Goal: Find specific page/section: Find specific page/section

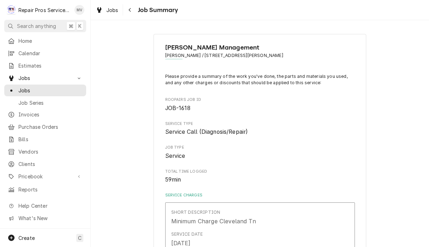
scroll to position [0, 0]
click at [110, 12] on span "Jobs" at bounding box center [112, 9] width 12 height 7
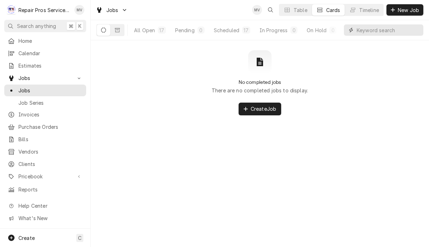
click at [376, 33] on input "Dynamic Content Wrapper" at bounding box center [388, 29] width 63 height 11
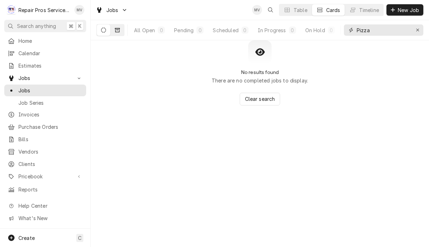
type input "Pizza"
click at [123, 32] on button "Dynamic Content Wrapper" at bounding box center [117, 29] width 13 height 11
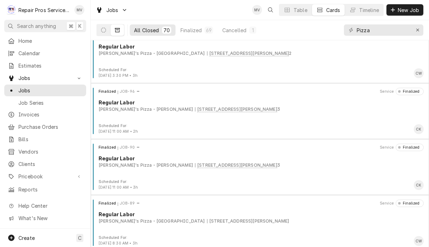
scroll to position [80, 0]
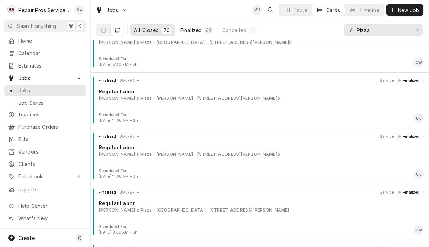
click at [191, 32] on div "Finalized" at bounding box center [190, 30] width 21 height 7
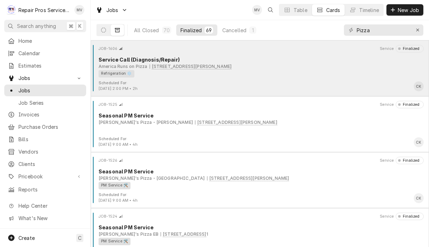
click at [354, 73] on div "Refrigeration ❄️" at bounding box center [259, 73] width 320 height 7
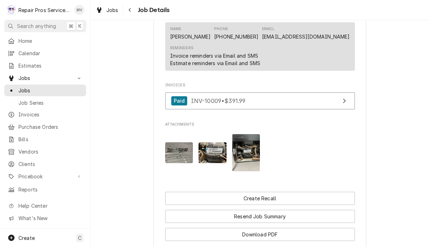
scroll to position [442, 0]
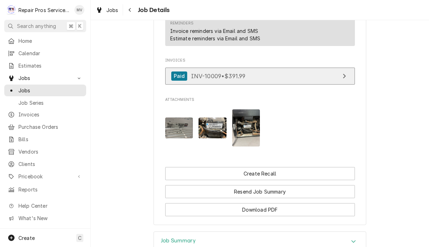
click at [343, 79] on icon "View Invoice" at bounding box center [344, 76] width 4 height 6
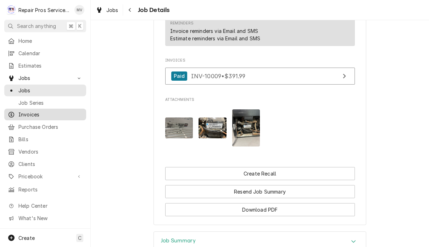
click at [43, 111] on span "Invoices" at bounding box center [50, 114] width 64 height 7
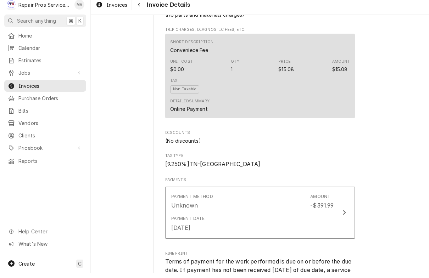
scroll to position [903, 0]
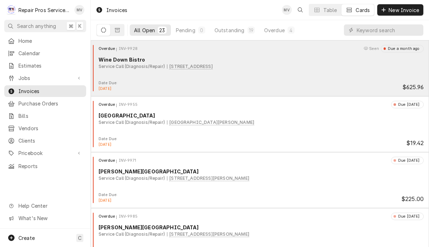
click at [310, 74] on div "Overdue INV-9928 Seen Due a month ago Wine Down Bistro Service Call (Diagnosis/…" at bounding box center [260, 62] width 332 height 35
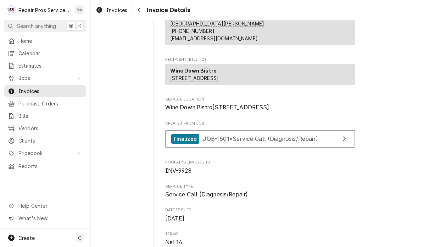
scroll to position [87, 0]
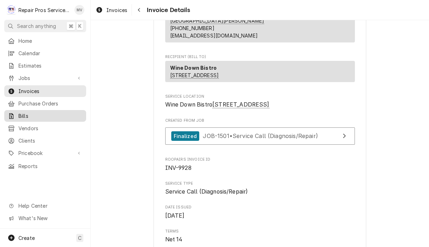
click at [28, 112] on span "Bills" at bounding box center [50, 115] width 64 height 7
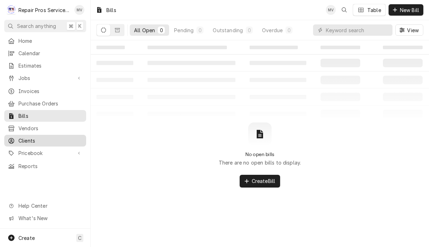
click at [31, 137] on span "Clients" at bounding box center [50, 140] width 64 height 7
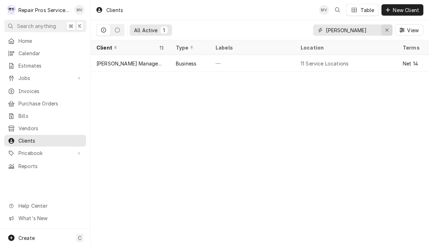
click at [384, 35] on button "Erase input" at bounding box center [386, 29] width 11 height 11
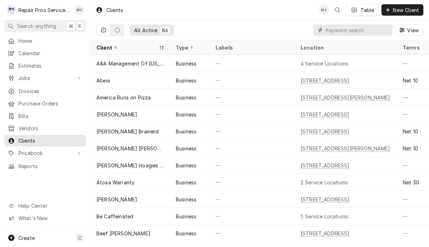
click at [340, 30] on input "Dynamic Content Wrapper" at bounding box center [357, 29] width 63 height 11
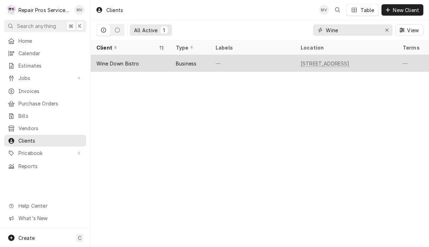
type input "Wine"
click at [233, 64] on div "—" at bounding box center [252, 63] width 85 height 17
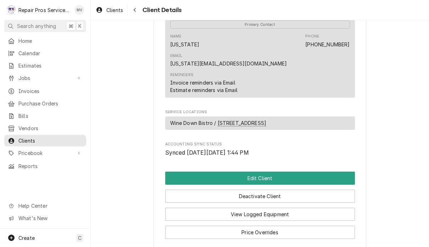
scroll to position [244, 0]
